Goal: Transaction & Acquisition: Download file/media

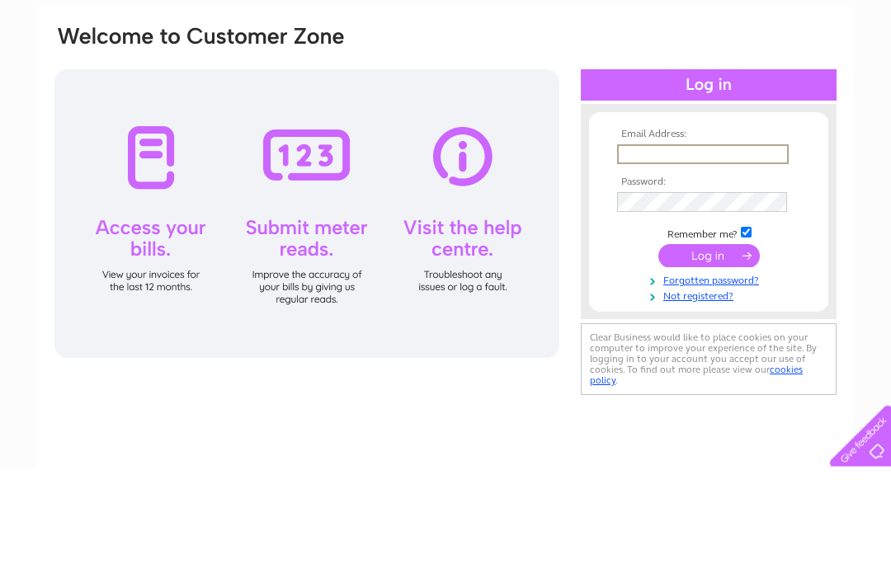
scroll to position [116, 0]
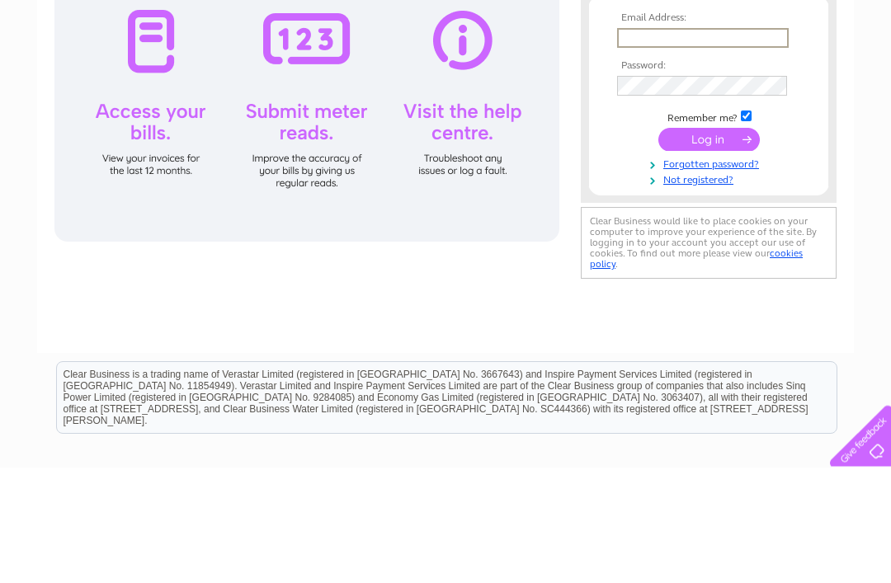
type input "[EMAIL_ADDRESS][DOMAIN_NAME]"
click at [709, 257] on input "submit" at bounding box center [708, 255] width 101 height 23
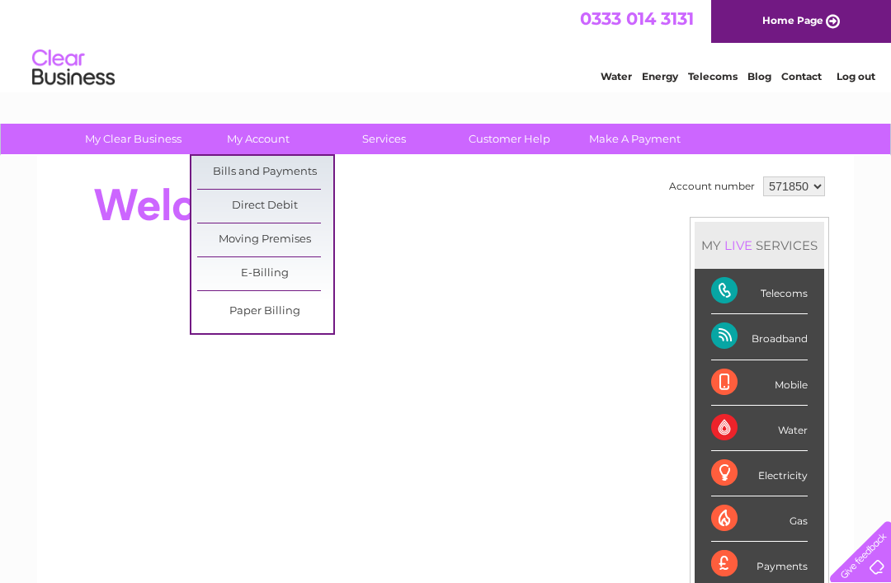
click at [303, 169] on link "Bills and Payments" at bounding box center [265, 172] width 136 height 33
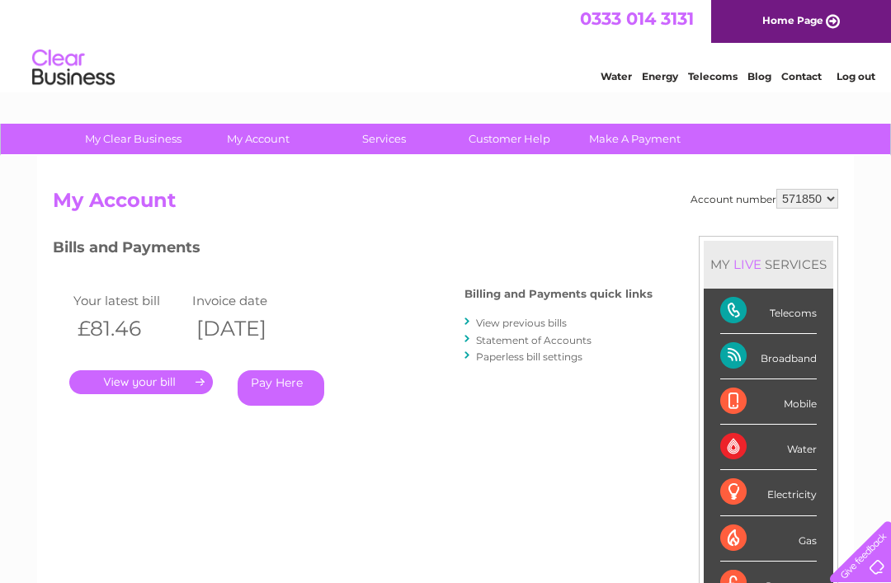
click at [541, 319] on link "View previous bills" at bounding box center [521, 323] width 91 height 12
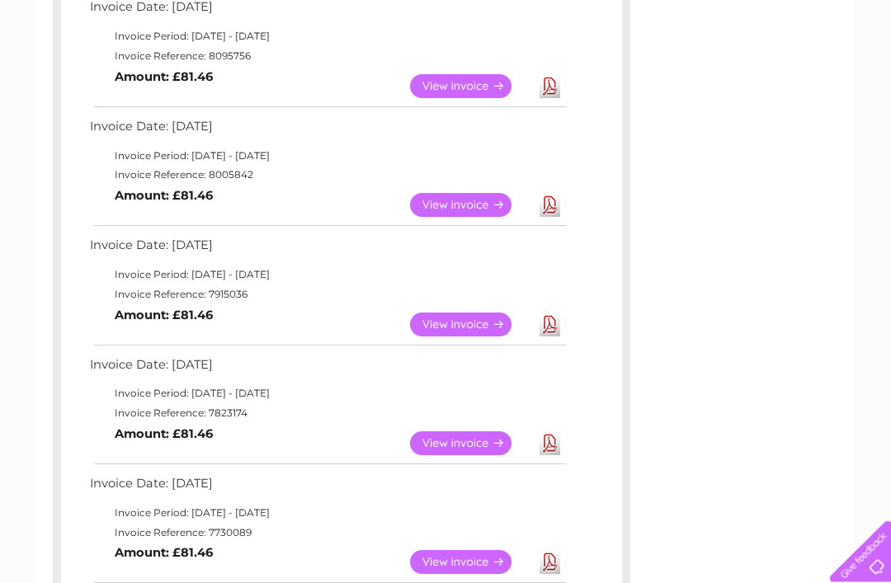
scroll to position [313, 0]
click at [549, 473] on td "Invoice Date: 12 May 2025" at bounding box center [327, 488] width 483 height 31
click at [549, 433] on link "Download" at bounding box center [549, 443] width 21 height 24
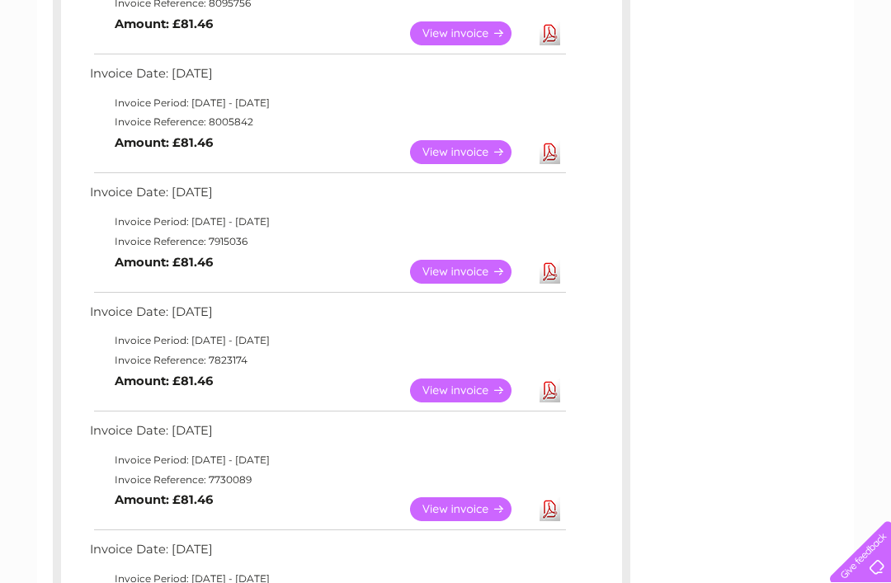
click at [555, 266] on link "Download" at bounding box center [549, 272] width 21 height 24
click at [558, 149] on link "Download" at bounding box center [549, 152] width 21 height 24
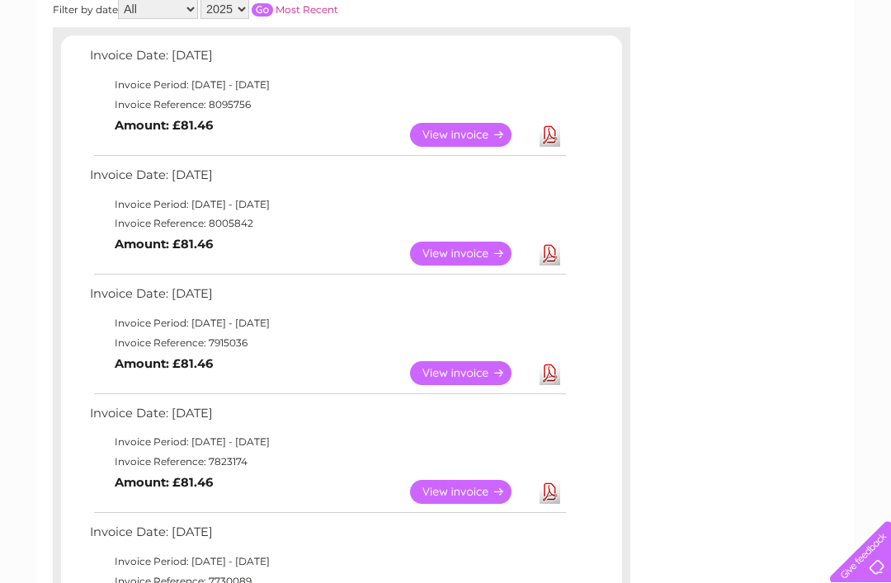
scroll to position [257, 0]
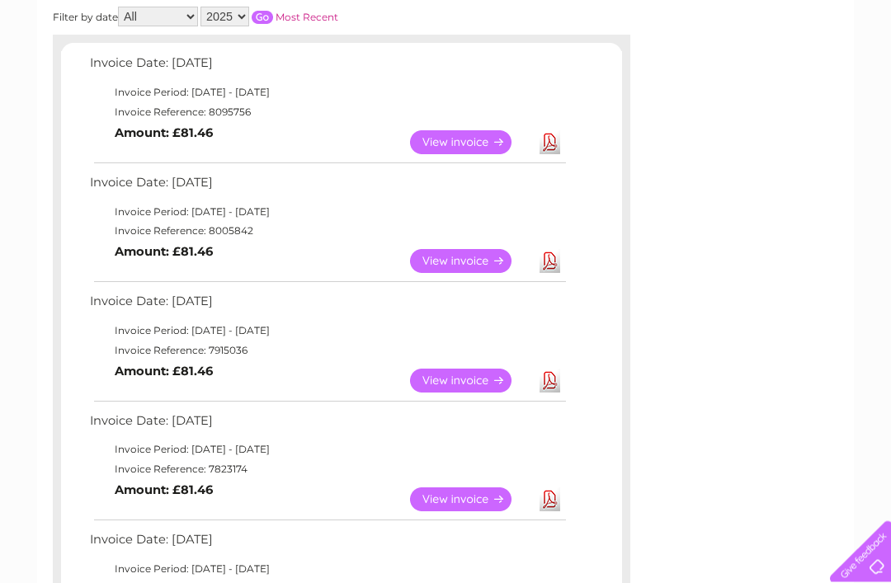
click at [554, 143] on link "Download" at bounding box center [549, 143] width 21 height 24
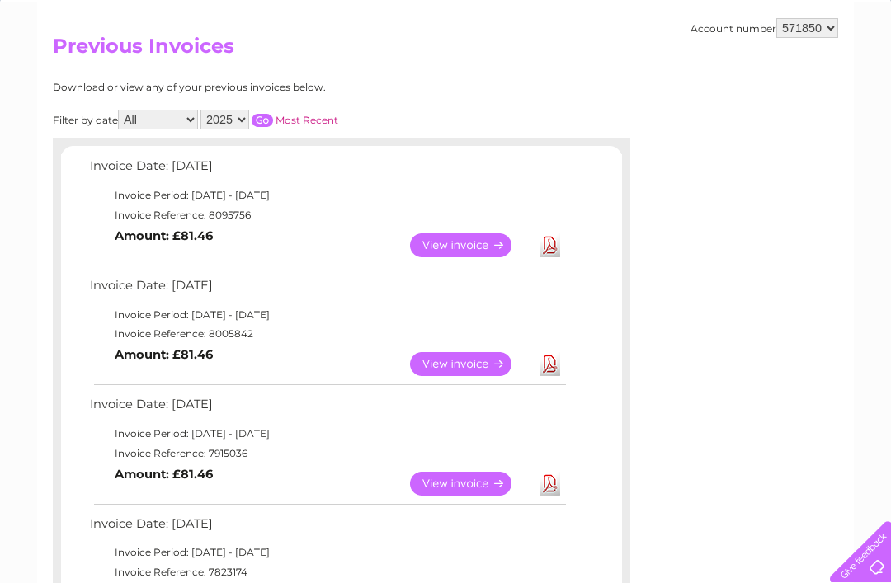
scroll to position [156, 0]
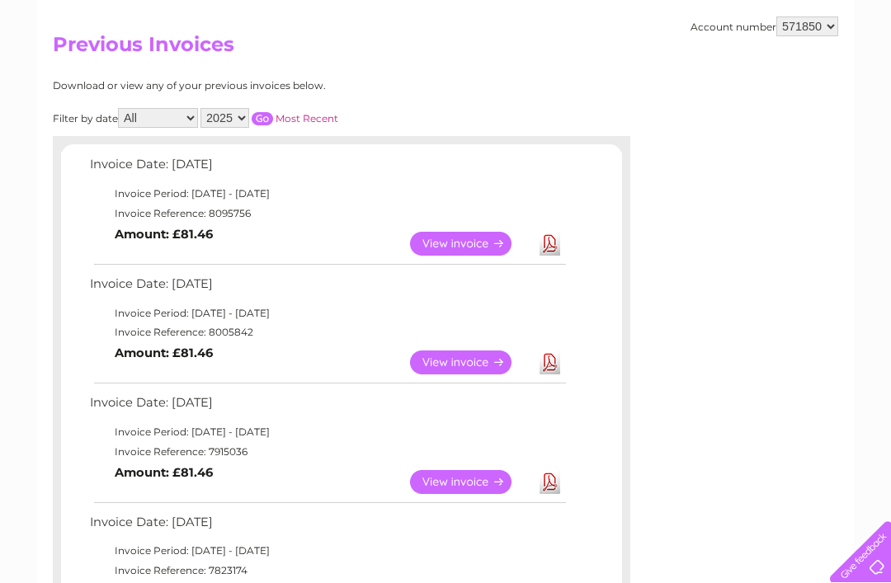
click at [828, 16] on select "571850 940206" at bounding box center [807, 26] width 62 height 20
select select "940206"
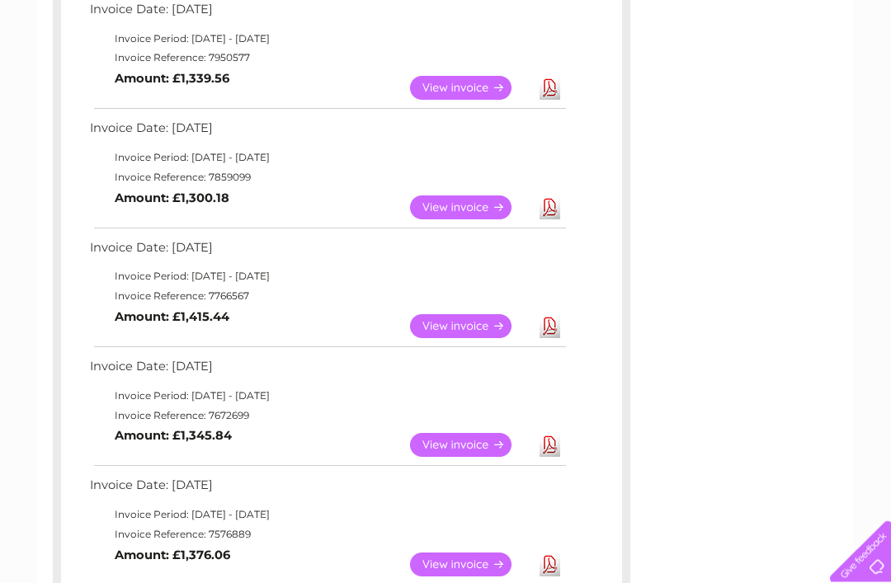
scroll to position [444, 0]
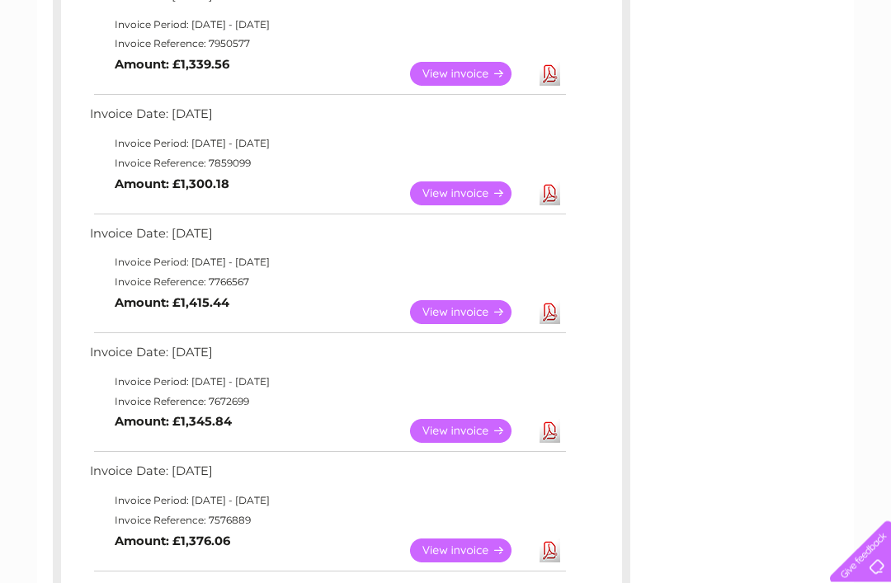
click at [549, 306] on link "Download" at bounding box center [549, 313] width 21 height 24
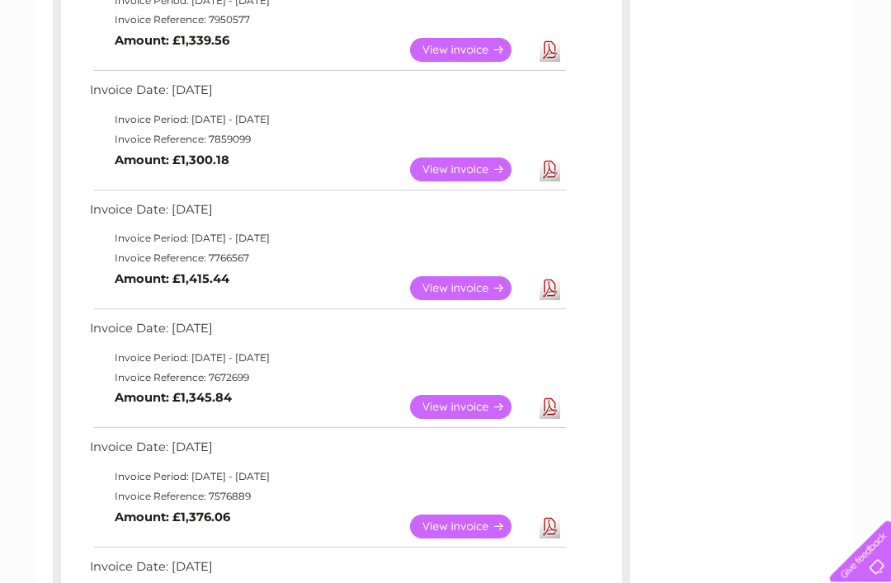
scroll to position [468, 0]
click at [557, 163] on link "Download" at bounding box center [549, 170] width 21 height 24
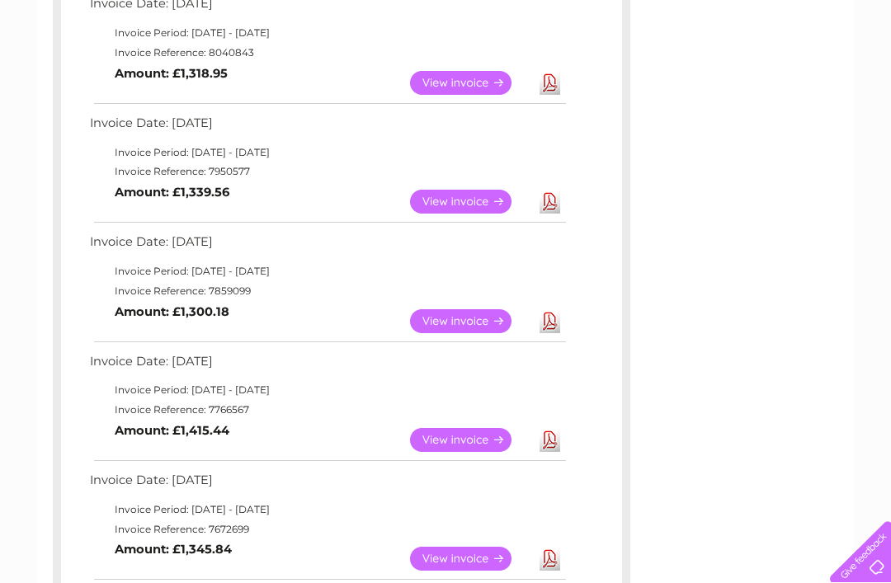
scroll to position [315, 0]
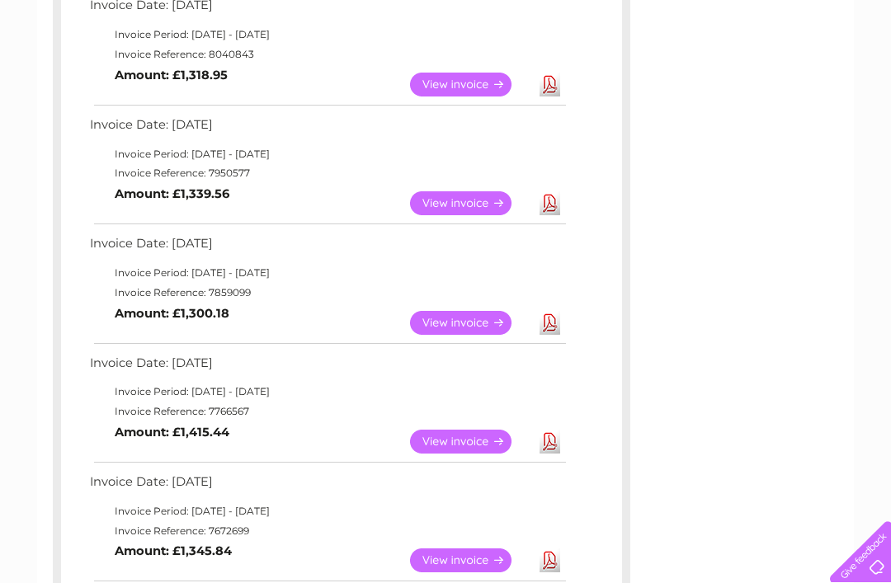
click at [551, 204] on link "Download" at bounding box center [549, 203] width 21 height 24
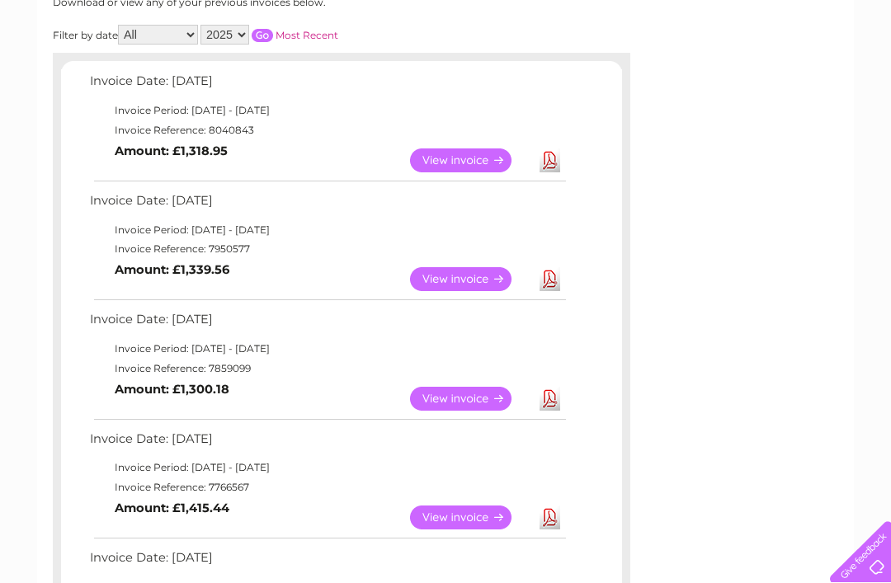
scroll to position [238, 0]
click at [556, 160] on link "Download" at bounding box center [549, 161] width 21 height 24
